Goal: Task Accomplishment & Management: Complete application form

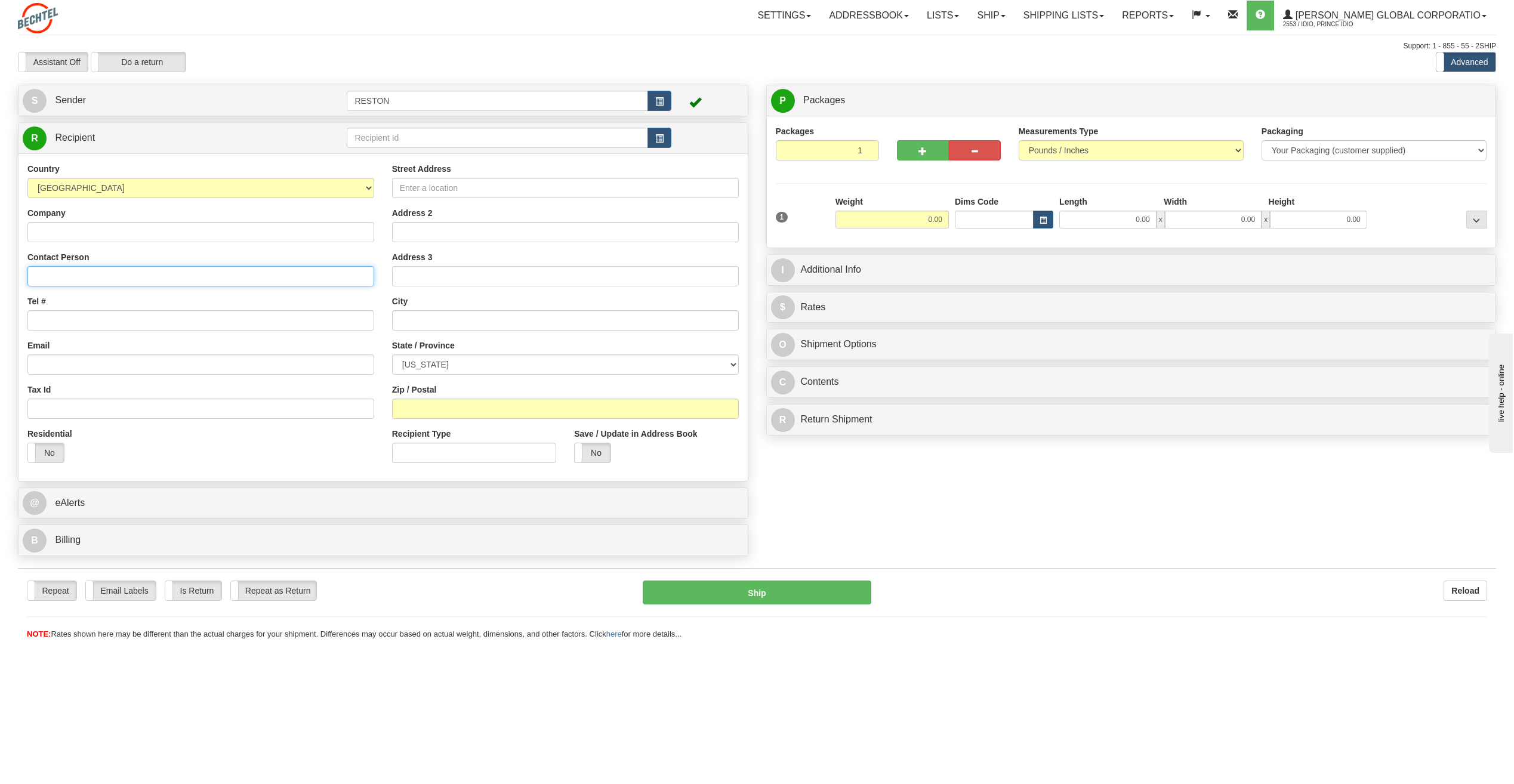
click at [45, 278] on input "Contact Person" at bounding box center [201, 276] width 347 height 21
paste input "[PERSON_NAME]"
type input "[PERSON_NAME]"
click at [76, 321] on input "Tel #" at bounding box center [201, 321] width 347 height 21
paste input "SUN-Sunfish 2 Solar Project"
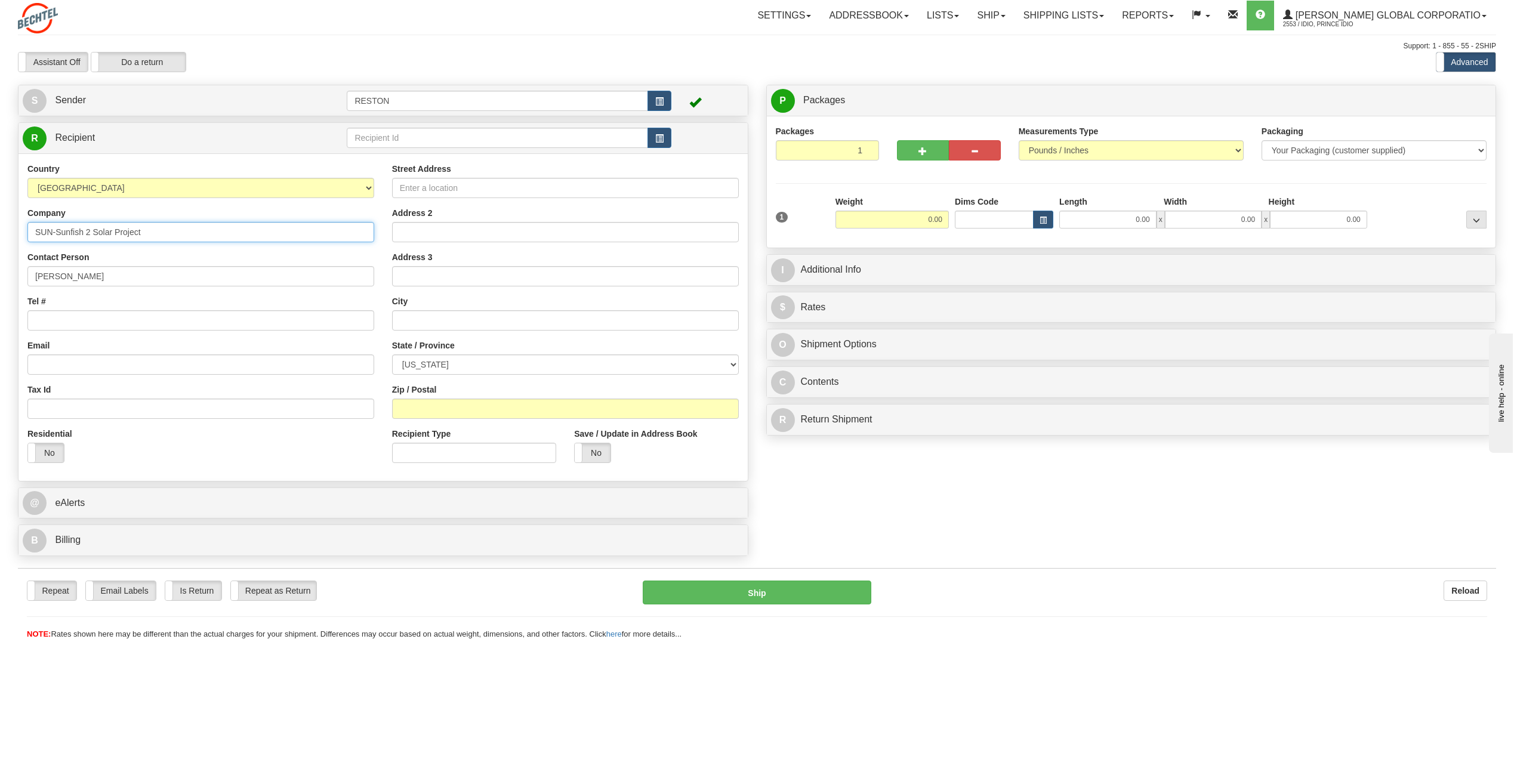
type input "SUN-Sunfish 2 Solar Project"
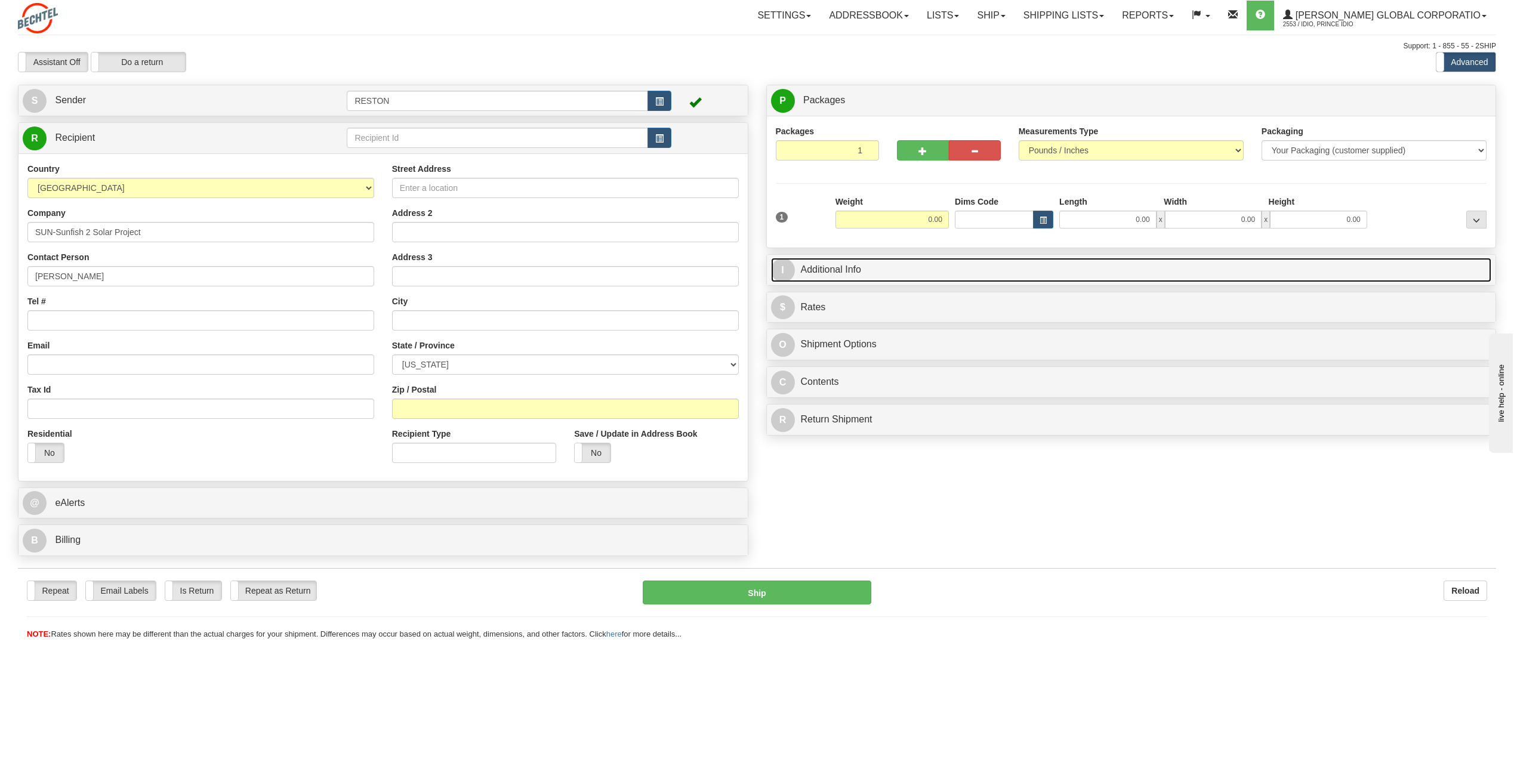
click at [833, 269] on link "I Additional Info" at bounding box center [1131, 270] width 721 height 24
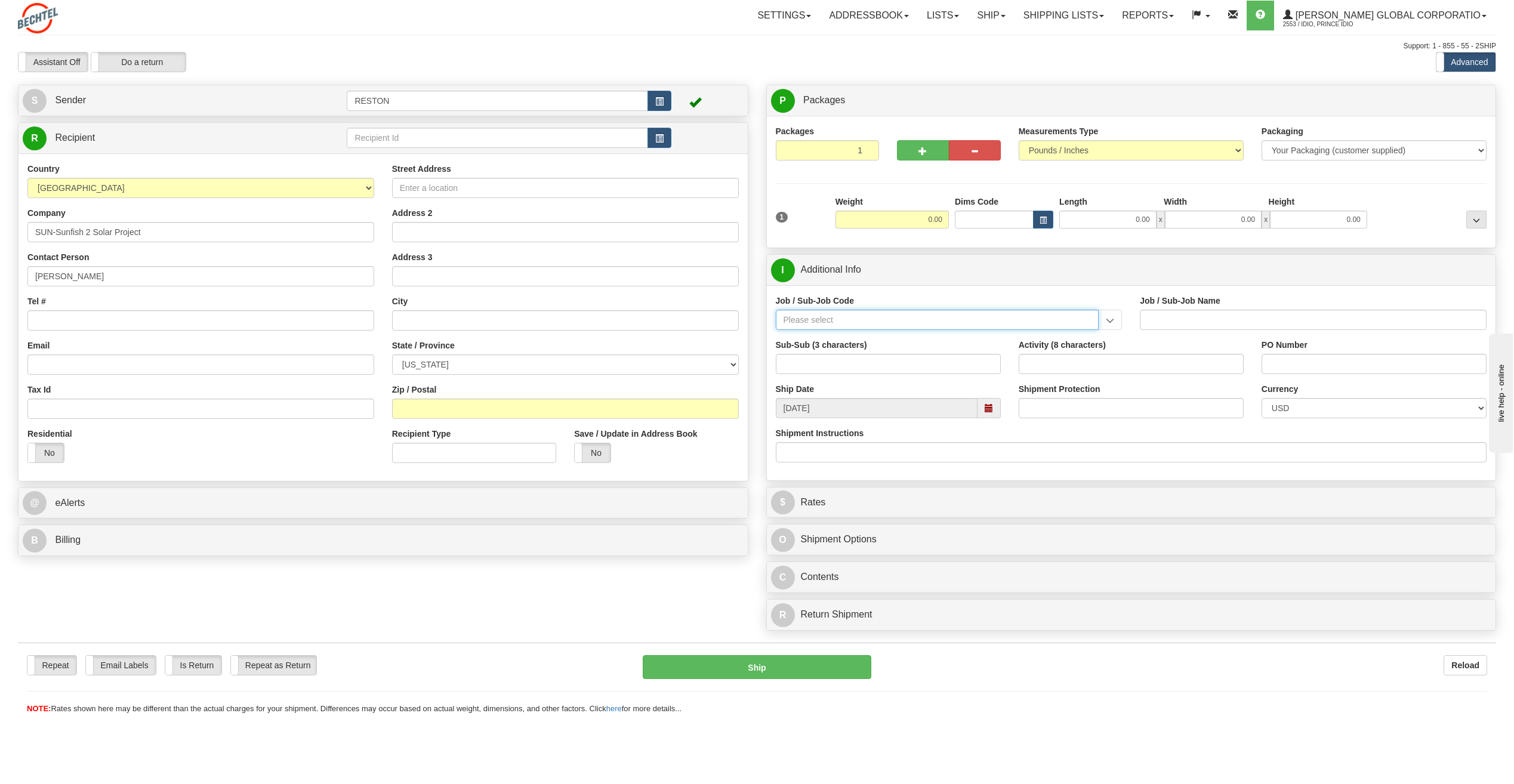
paste input "26638-210"
type input "26638-210"
click at [848, 337] on div "26638-210" at bounding box center [935, 338] width 312 height 13
type input "SUNFISH 2 SOLAR PROJECT - FIELD NON-MANUAL"
type input "26638-210"
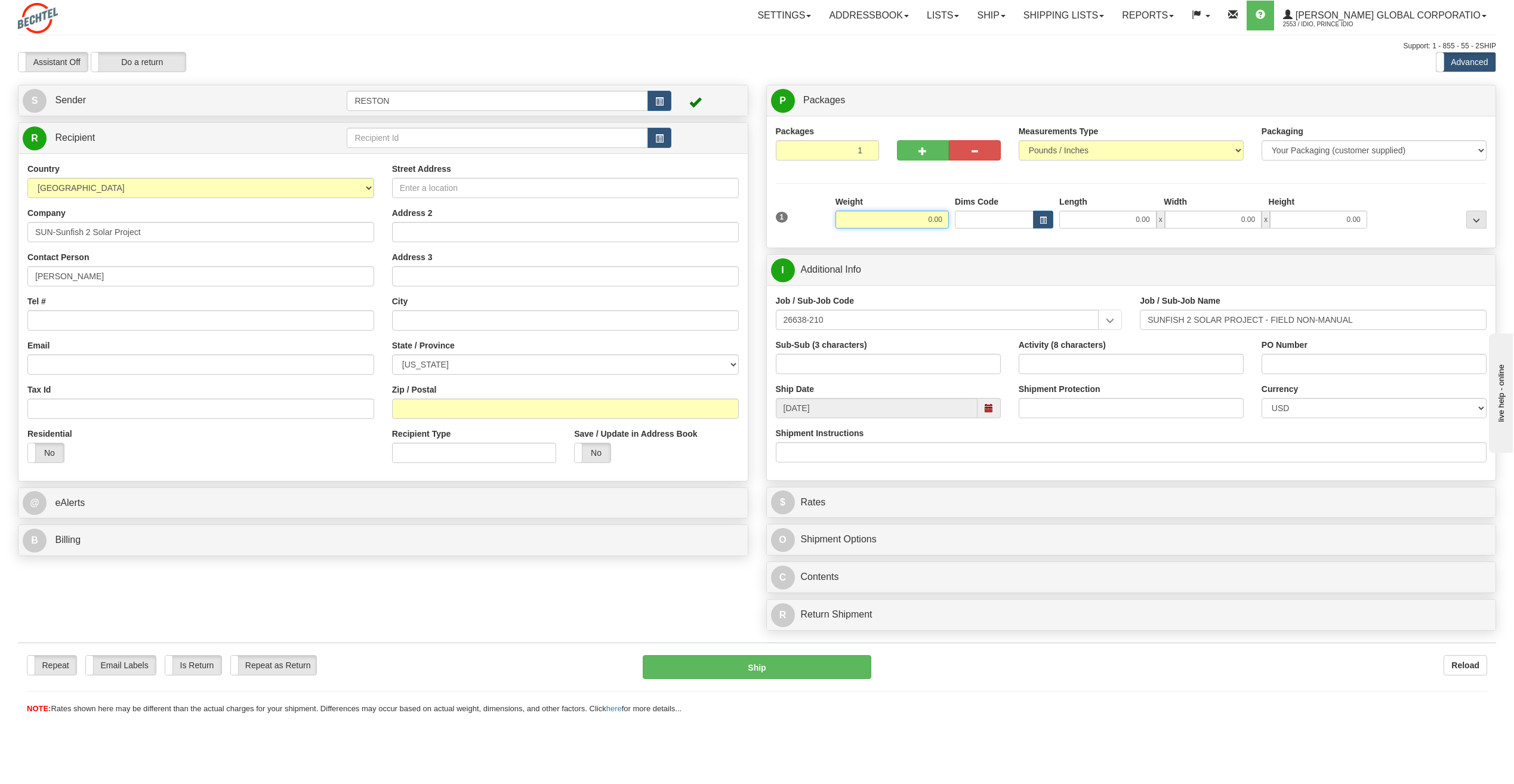
click at [913, 215] on input "0.00" at bounding box center [892, 219] width 114 height 18
type input "5.00"
click at [795, 190] on div "Packages 1 1 Measurements Type" at bounding box center [1131, 182] width 712 height 114
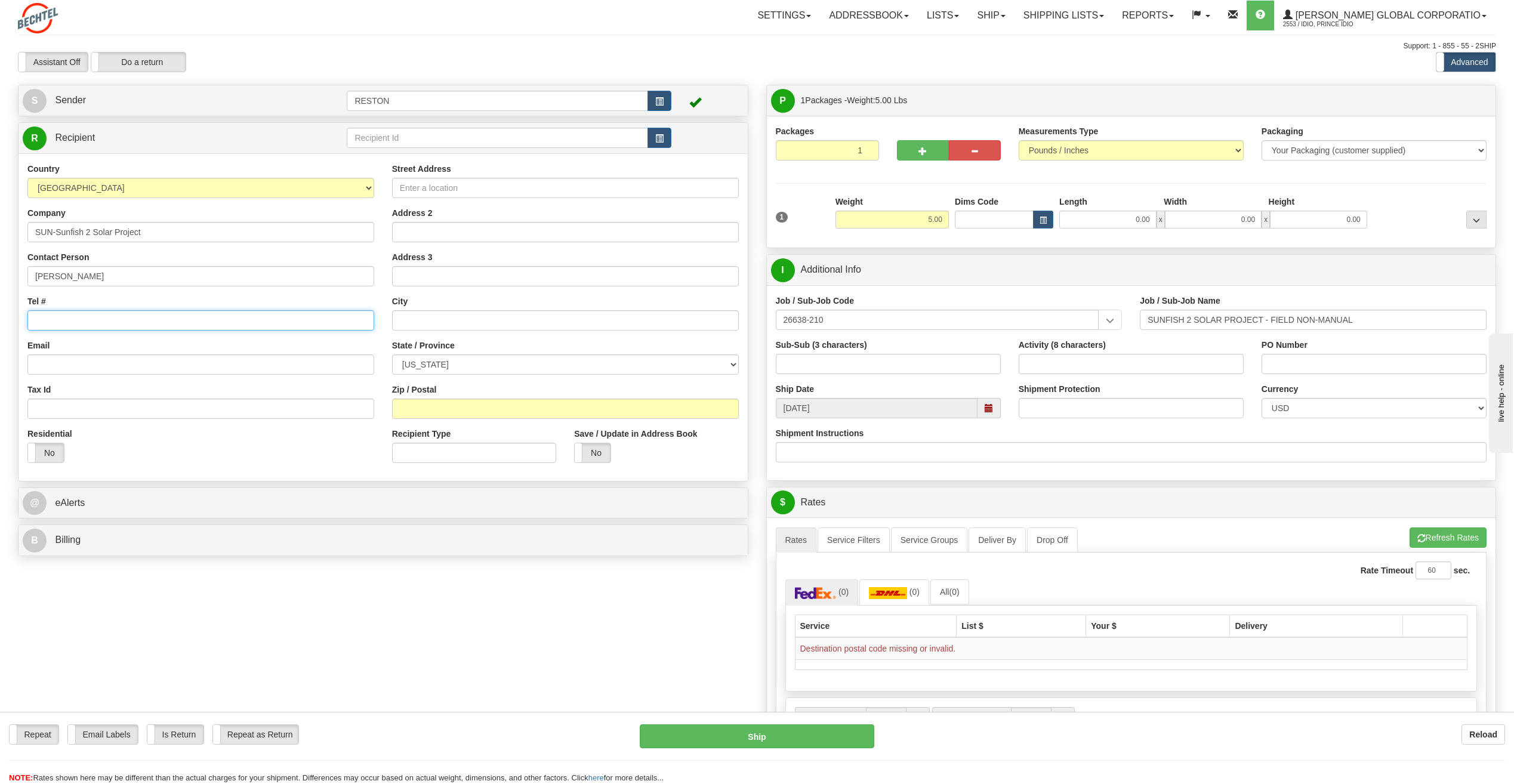
click at [65, 324] on input "Tel #" at bounding box center [201, 321] width 347 height 21
drag, startPoint x: 65, startPoint y: 324, endPoint x: 11, endPoint y: 373, distance: 72.9
click at [11, 373] on div "Create a label for the return Create Pickup Without Label S Sender RESTON" at bounding box center [383, 323] width 748 height 477
paste input "[EMAIL_ADDRESS][PERSON_NAME][DOMAIN_NAME]"
type input "[EMAIL_ADDRESS][PERSON_NAME][DOMAIN_NAME]"
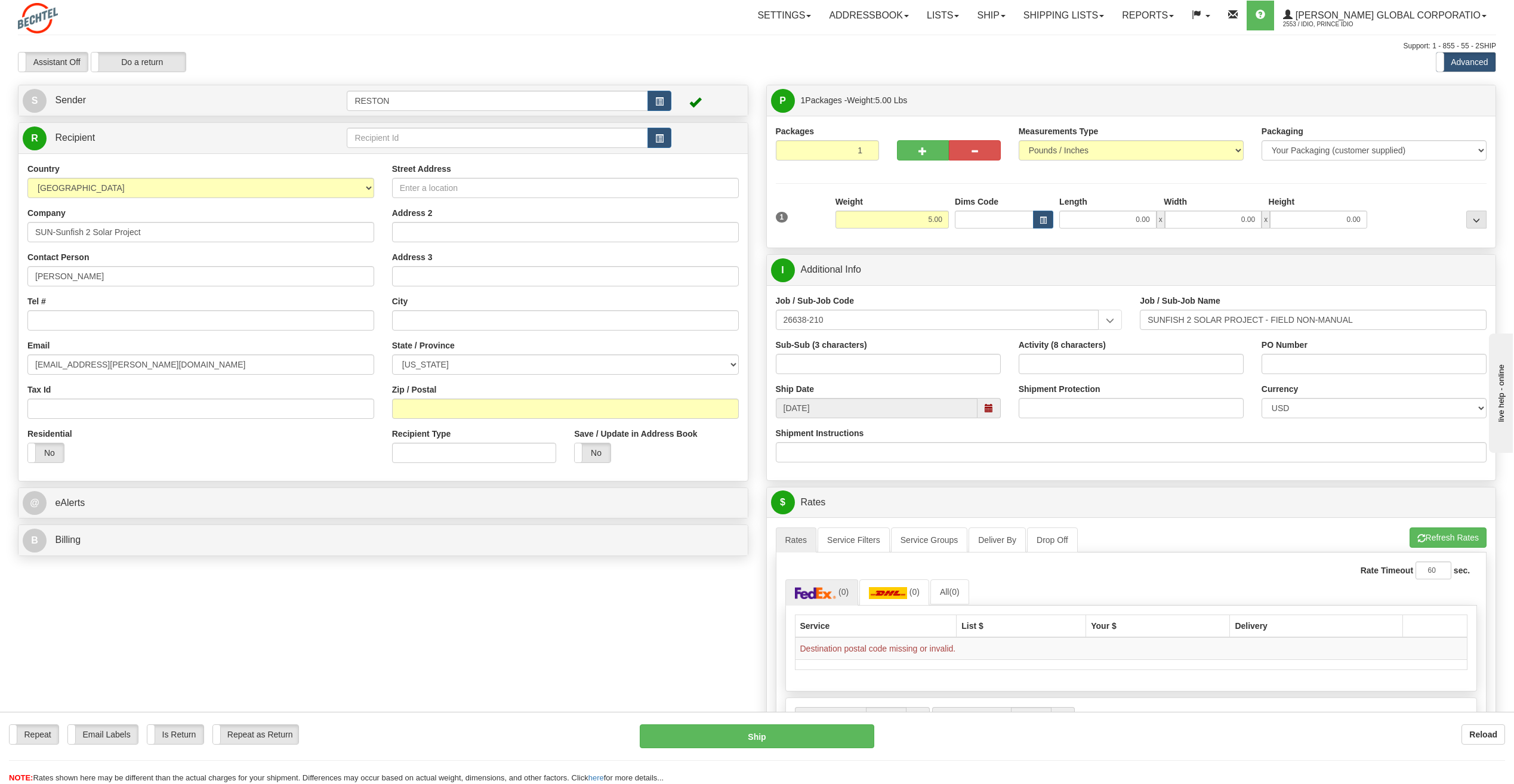
click at [72, 389] on div "Tax Id" at bounding box center [201, 402] width 347 height 35
click at [390, 690] on div "Create a label for the return Create Pickup Without Label S" at bounding box center [757, 486] width 1496 height 802
click at [78, 320] on input "Tel #" at bounding box center [201, 321] width 347 height 21
paste input "[PHONE_NUMBER]"
type input "[PHONE_NUMBER]"
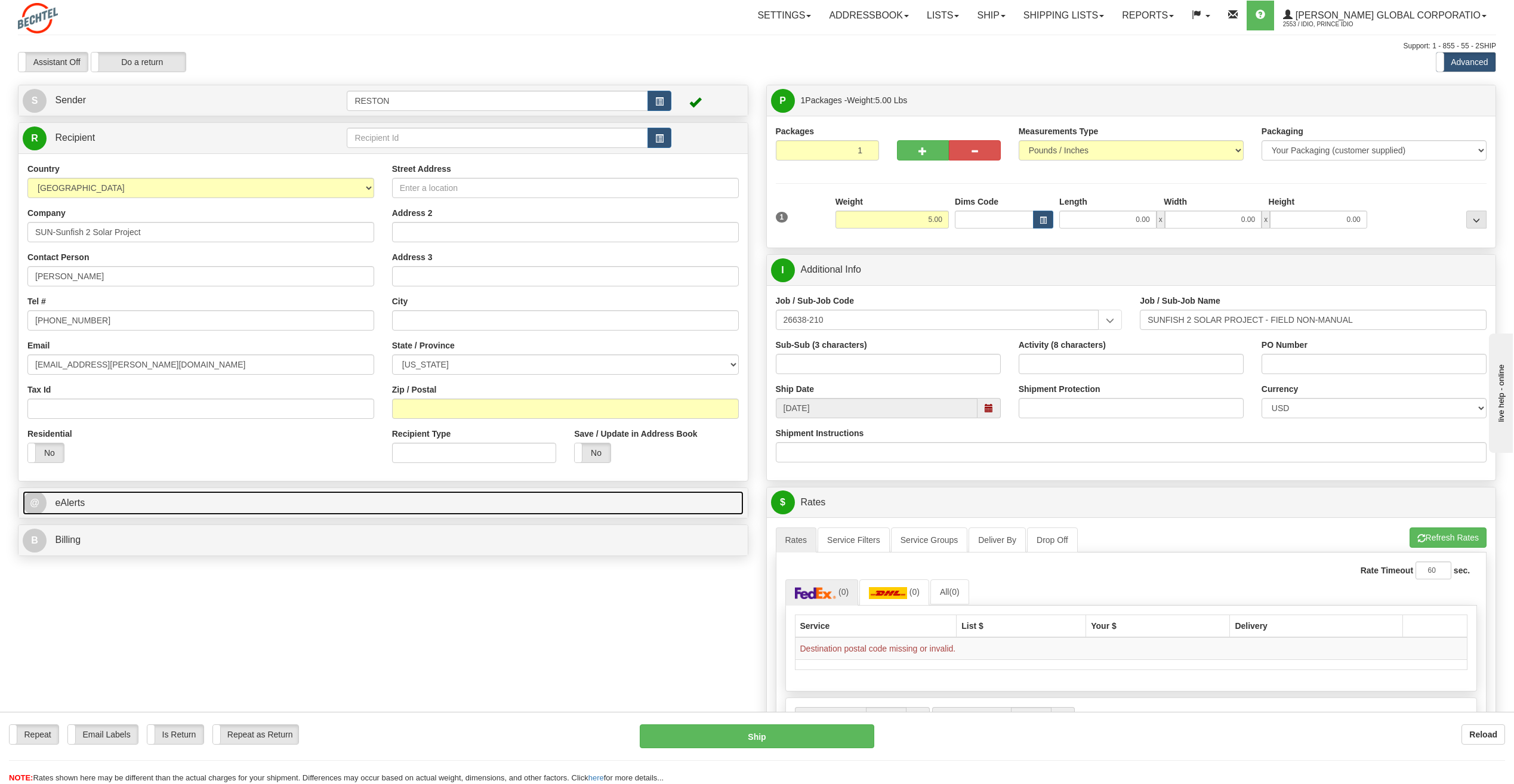
click at [65, 503] on span "eAlerts" at bounding box center [69, 502] width 30 height 10
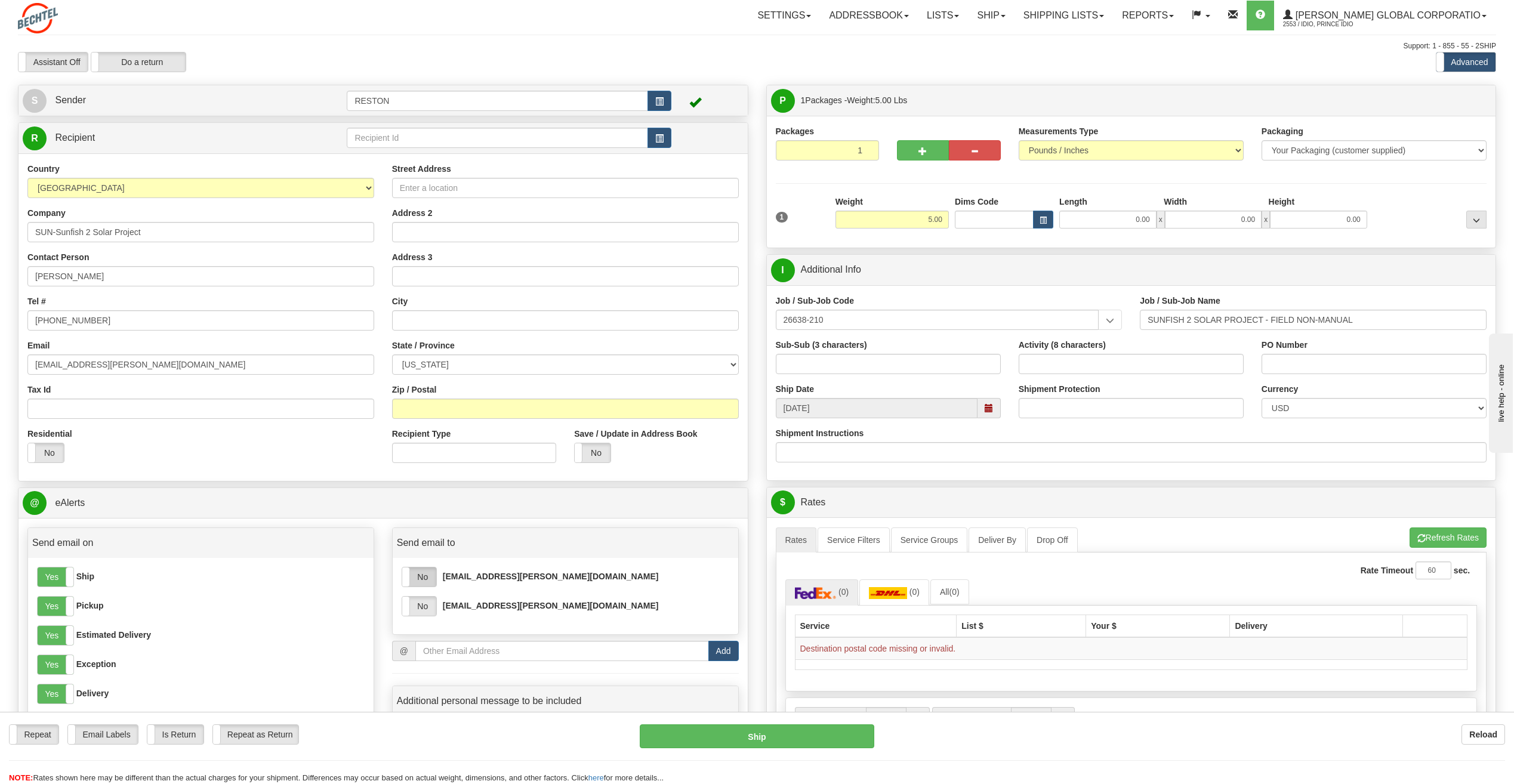
click at [424, 577] on label "No" at bounding box center [419, 576] width 34 height 19
click at [425, 601] on label "No" at bounding box center [419, 606] width 34 height 19
click at [111, 279] on input "[PERSON_NAME]" at bounding box center [201, 276] width 347 height 21
drag, startPoint x: 124, startPoint y: 282, endPoint x: -38, endPoint y: 269, distance: 162.5
click at [0, 269] on html "Training Course Close Toggle navigation Settings Shipping Preferences New Sende…" at bounding box center [757, 392] width 1514 height 784
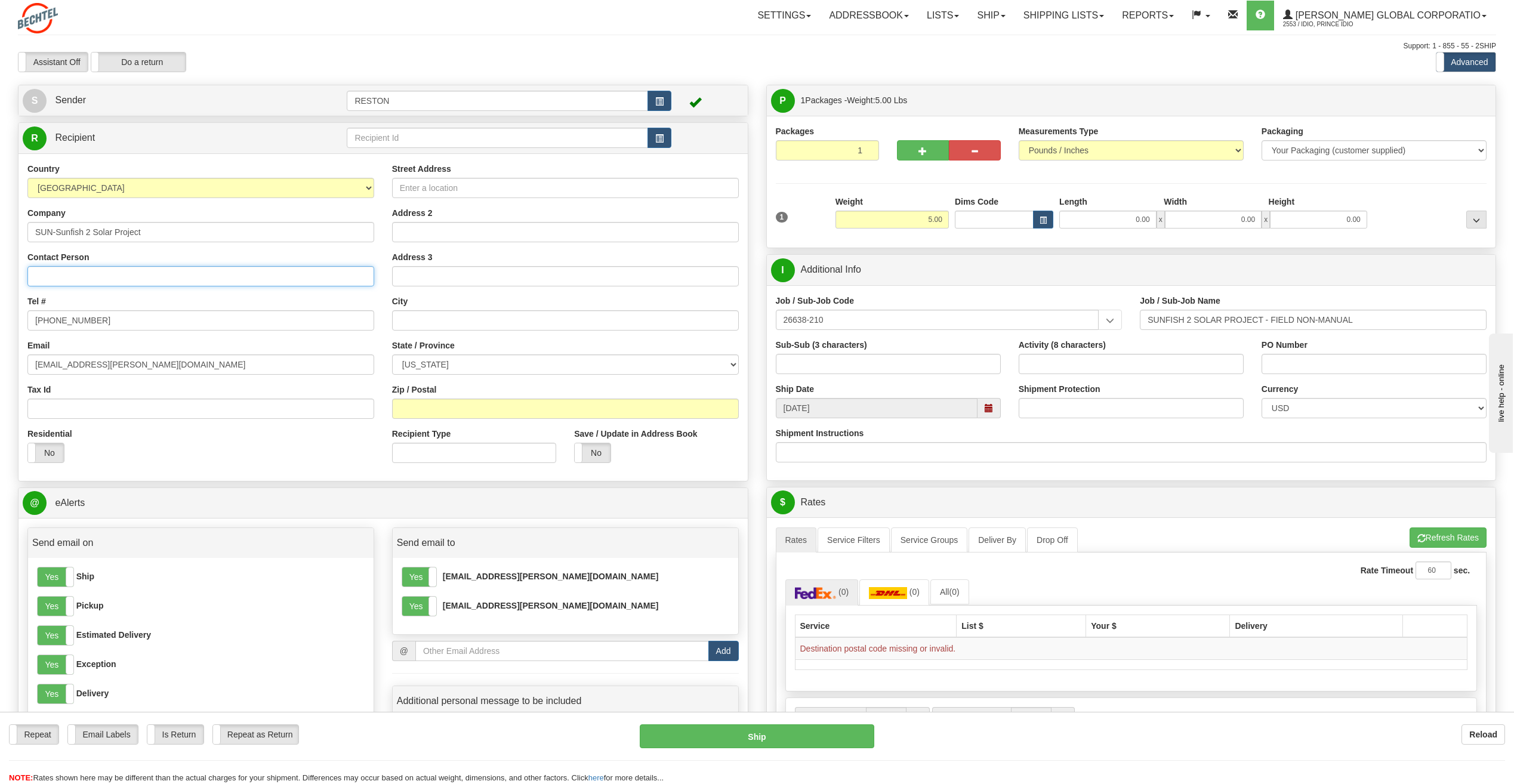
paste input "ATTN: [PERSON_NAME]/[PERSON_NAME]"
type input "ATTN: [PERSON_NAME]/[PERSON_NAME]"
paste input "20845 [STREET_ADDRESS]"
type input "20845 [STREET_ADDRESS]"
click at [412, 318] on input "text" at bounding box center [566, 321] width 347 height 21
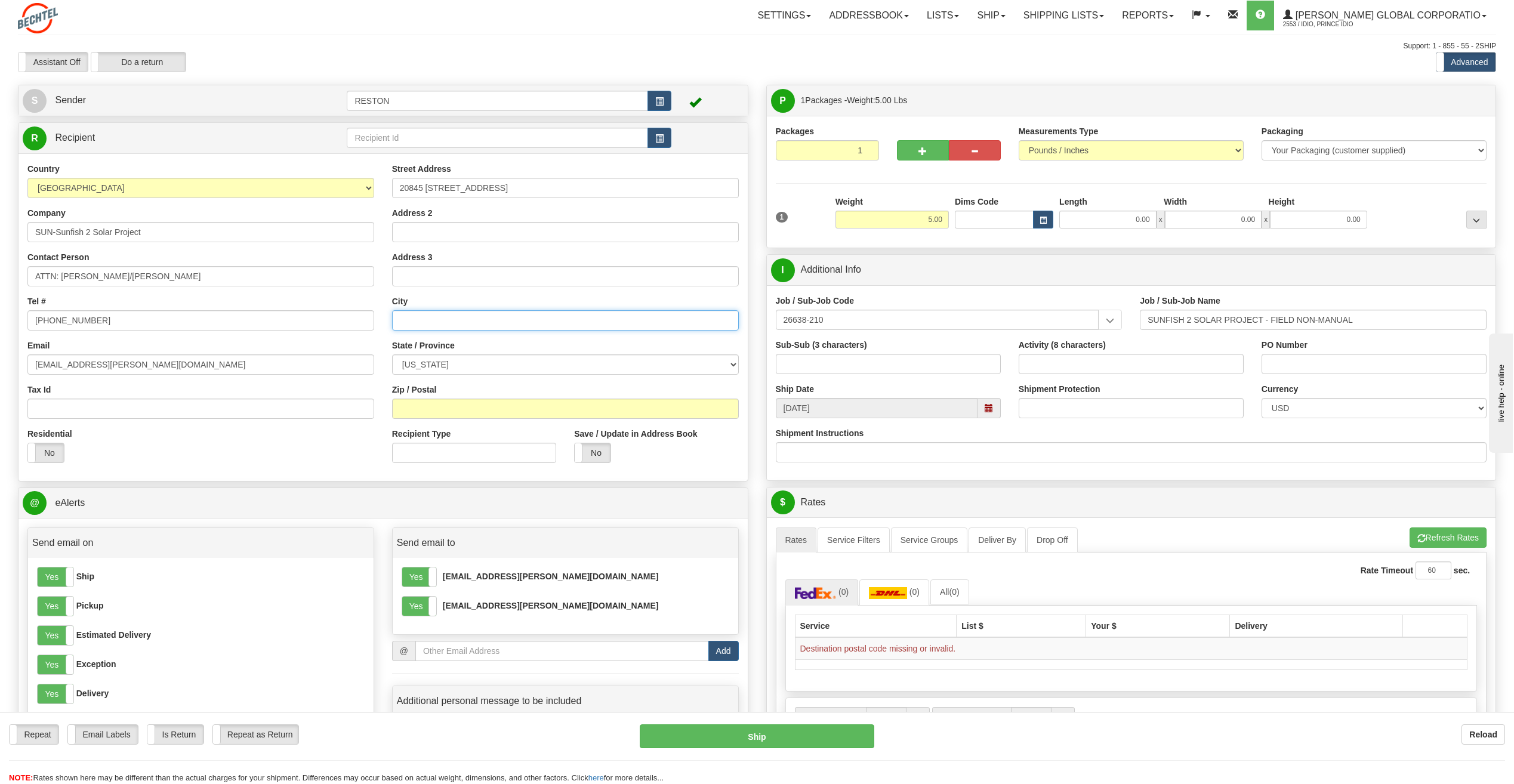
paste input "Marshal"
type input "[PERSON_NAME]"
click at [422, 365] on select "[US_STATE] [US_STATE] [US_STATE] [US_STATE] Armed Forces America Armed Forces E…" at bounding box center [566, 364] width 347 height 21
click at [488, 365] on select "[US_STATE] [US_STATE] [US_STATE] [US_STATE] Armed Forces America Armed Forces E…" at bounding box center [566, 364] width 347 height 21
select select "MI"
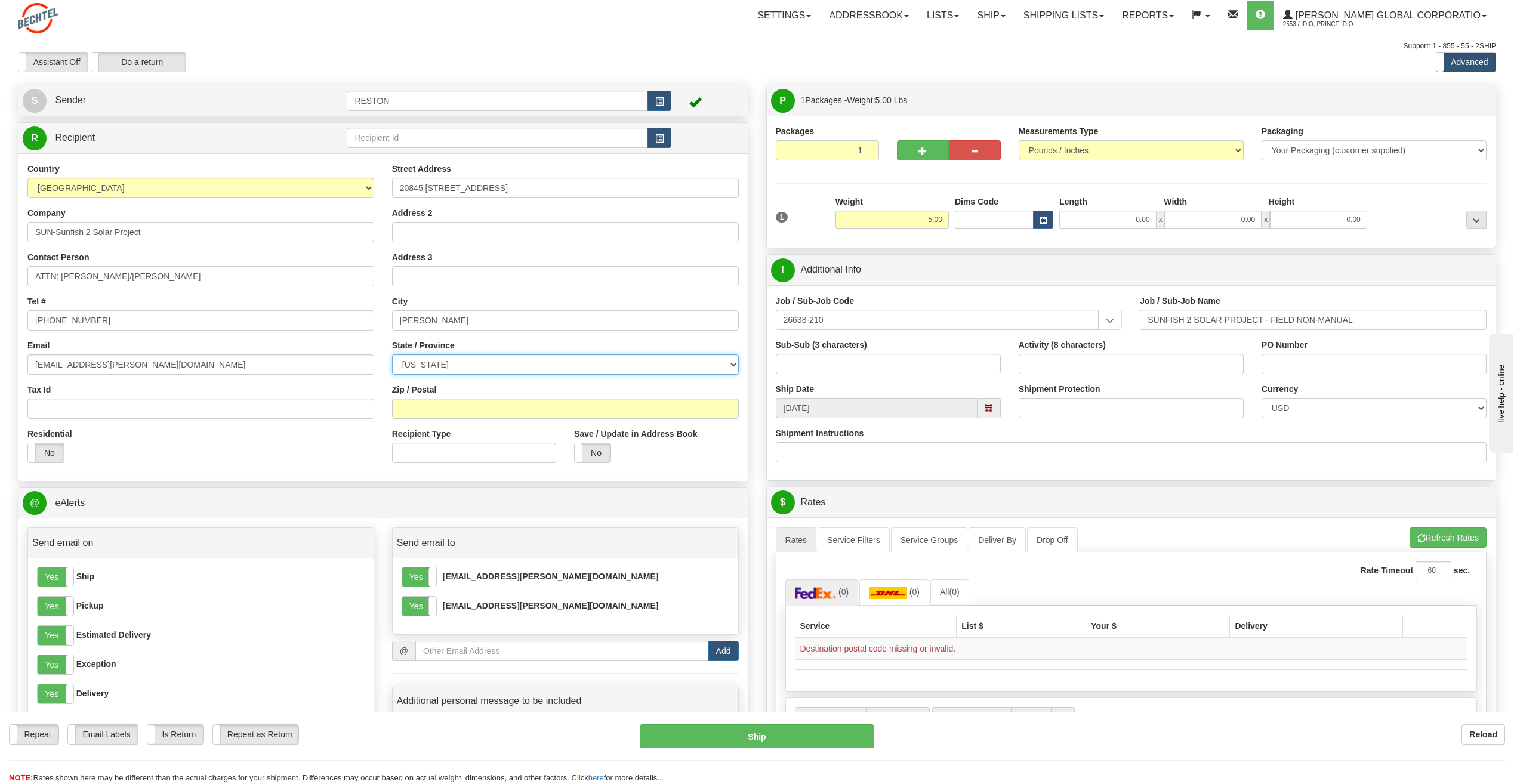
click at [392, 354] on select "[US_STATE] [US_STATE] [US_STATE] [US_STATE] Armed Forces America Armed Forces E…" at bounding box center [566, 364] width 347 height 21
paste input "49068"
type input "49068"
click at [239, 447] on div "Residential Yes No" at bounding box center [201, 450] width 365 height 44
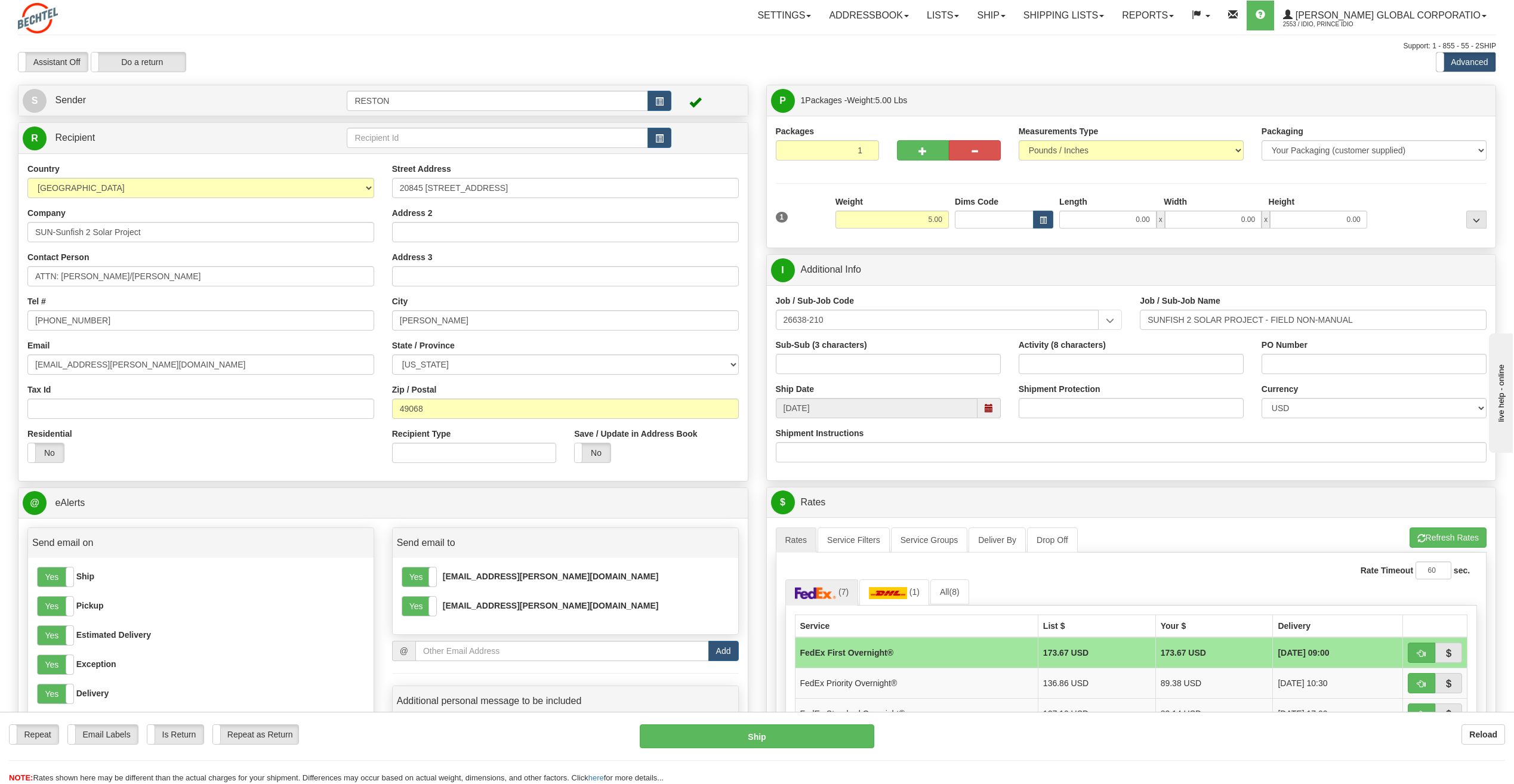
drag, startPoint x: 286, startPoint y: 448, endPoint x: 311, endPoint y: 450, distance: 25.1
click at [286, 448] on div "Residential Yes No" at bounding box center [201, 450] width 365 height 44
click at [1430, 544] on button "Refresh Rates" at bounding box center [1448, 537] width 77 height 21
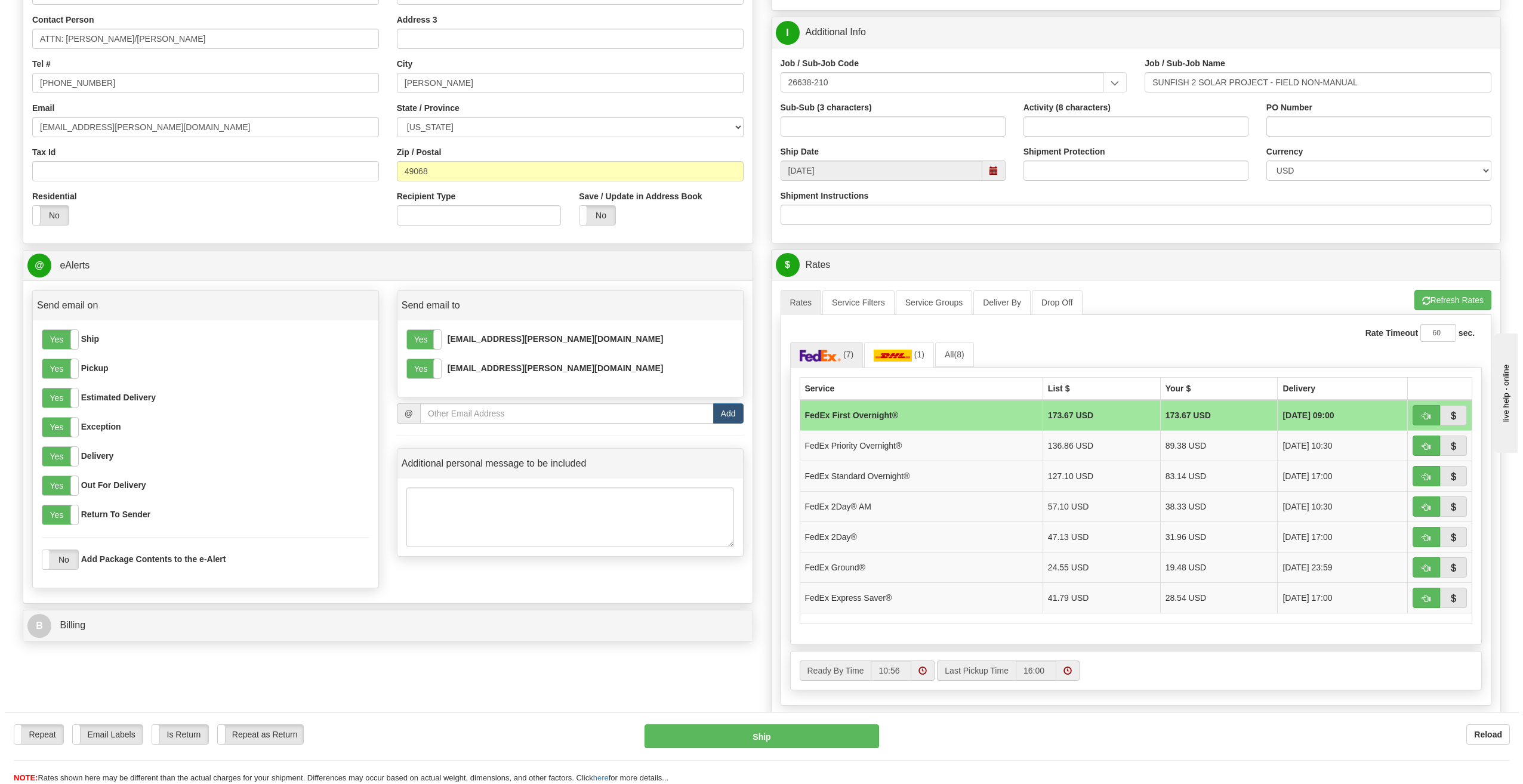
scroll to position [239, 0]
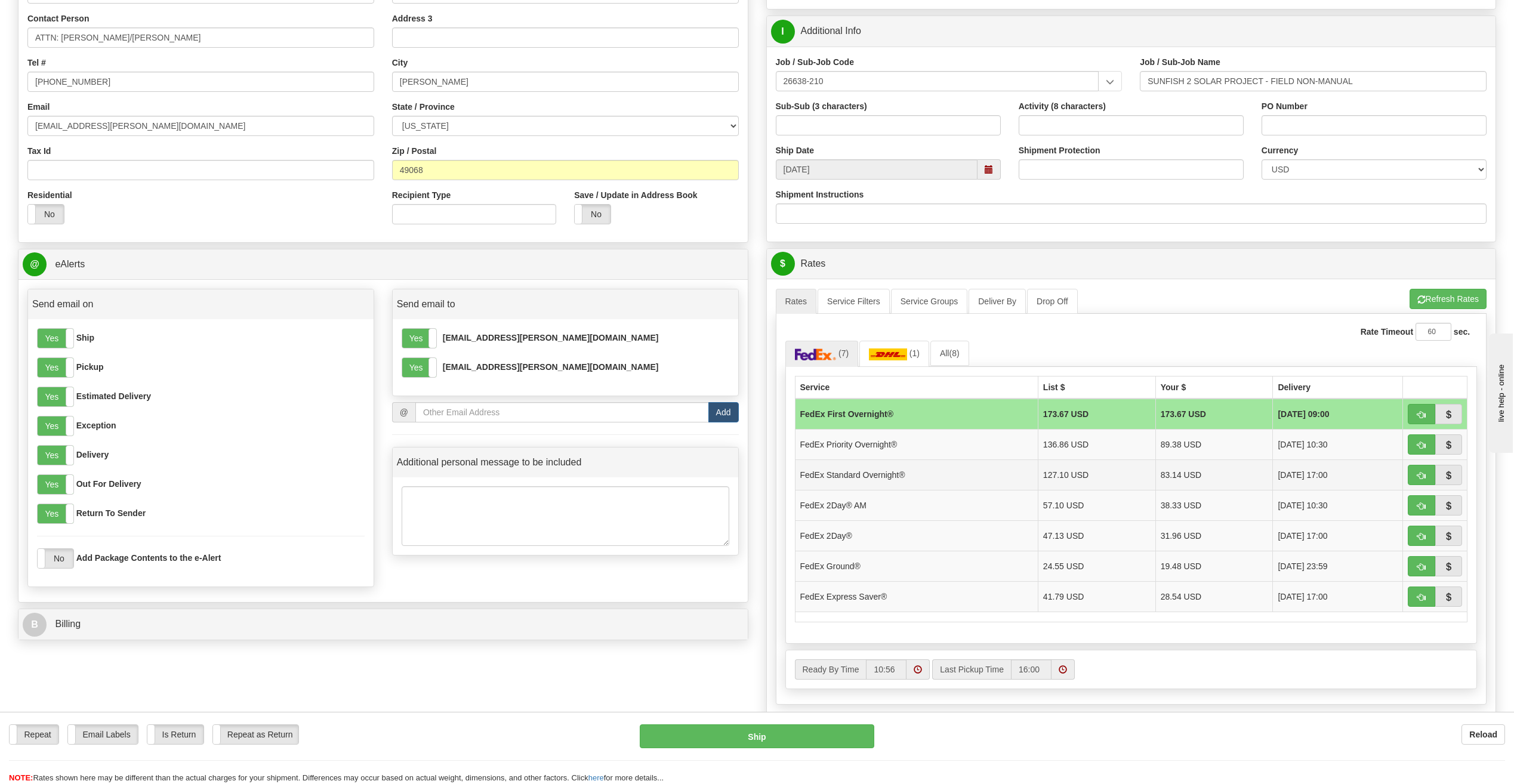
click at [896, 477] on td "FedEx Standard Overnight®" at bounding box center [916, 475] width 243 height 31
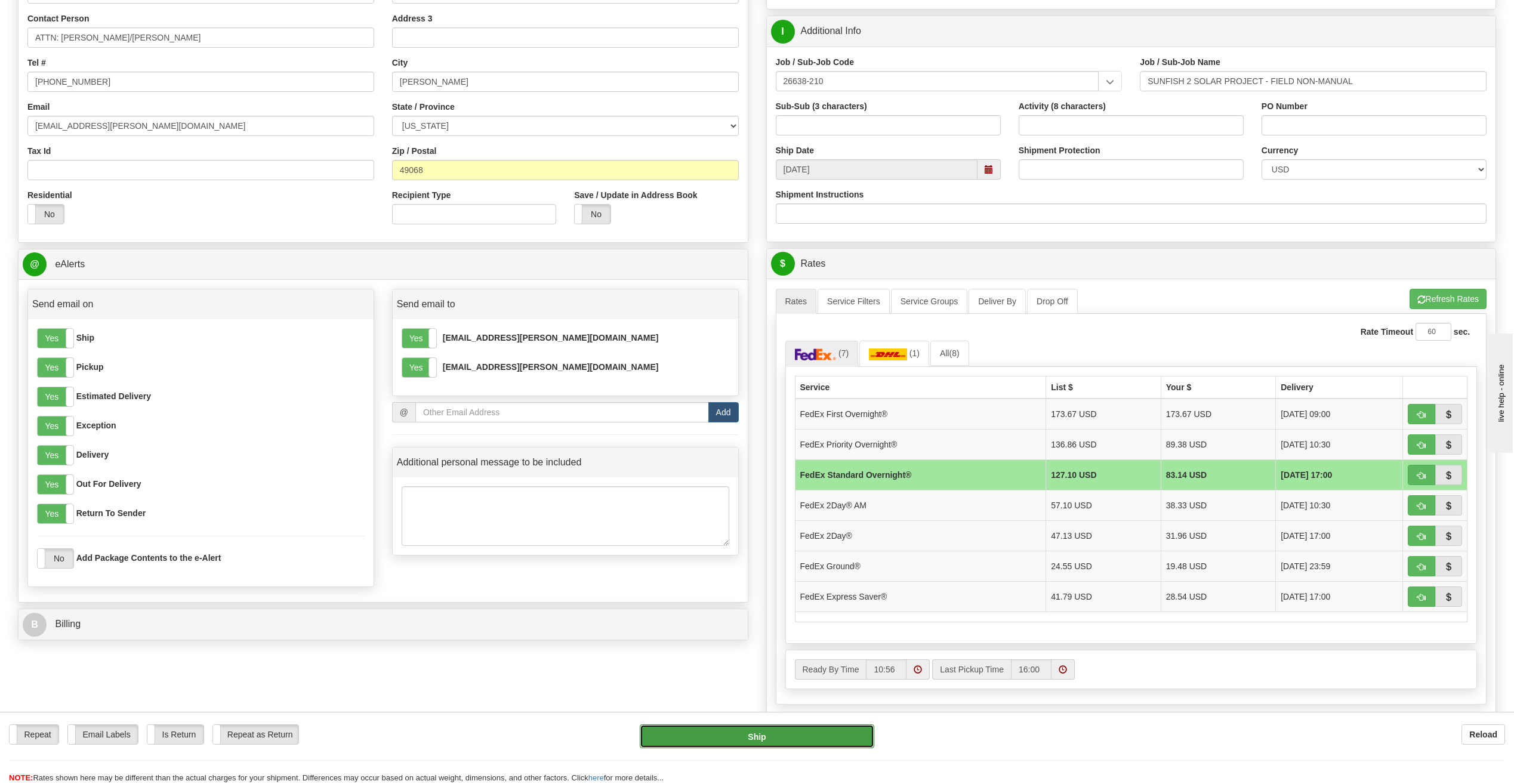
click at [800, 738] on button "Ship" at bounding box center [757, 736] width 234 height 24
type input "05"
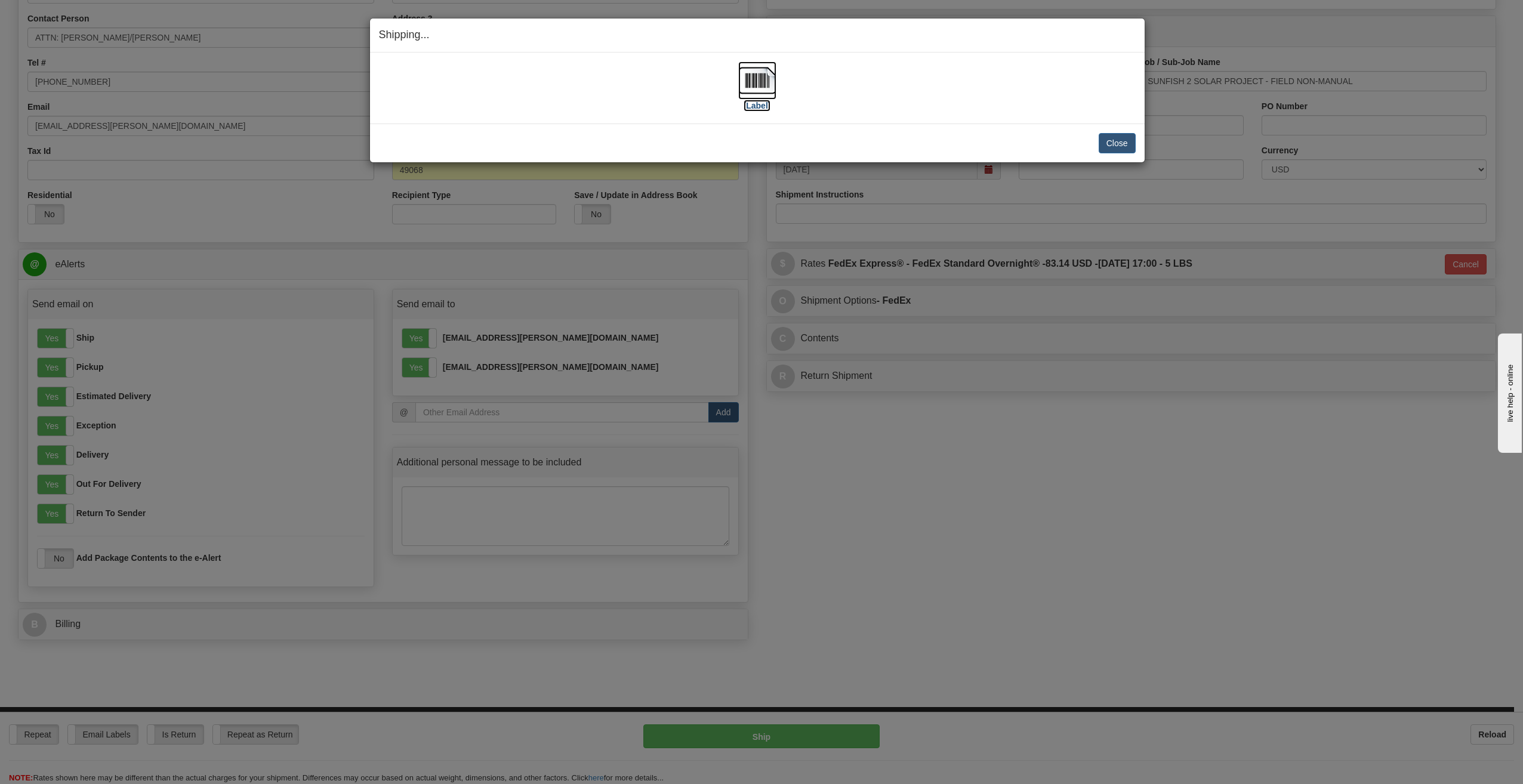
click at [764, 105] on label "[Label]" at bounding box center [757, 106] width 27 height 12
